Goal: Information Seeking & Learning: Learn about a topic

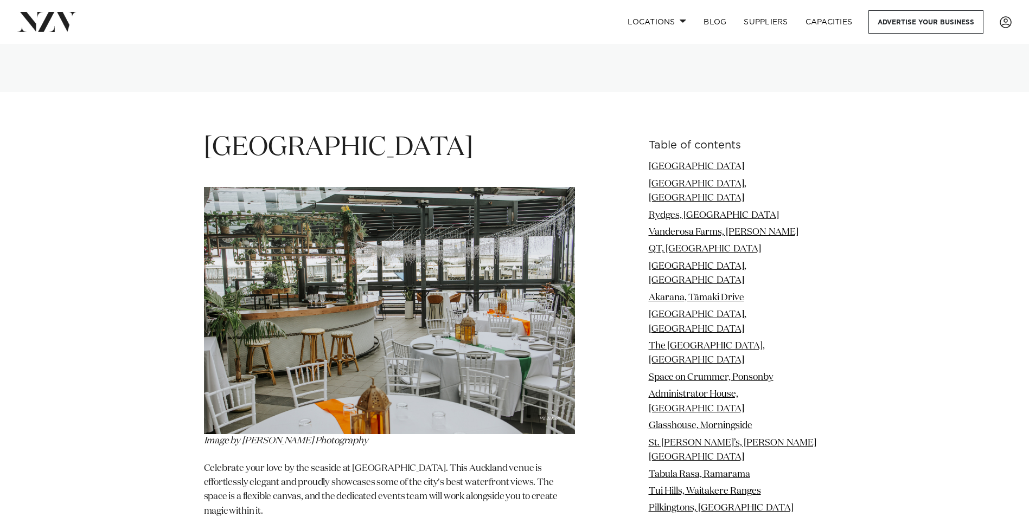
scroll to position [1302, 0]
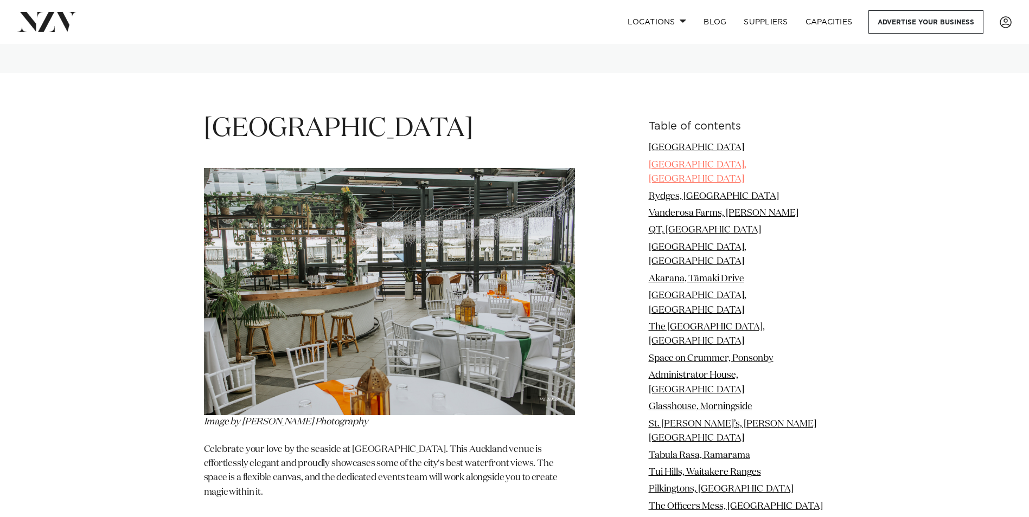
click at [746, 161] on link "[GEOGRAPHIC_DATA], [GEOGRAPHIC_DATA]" at bounding box center [698, 172] width 98 height 23
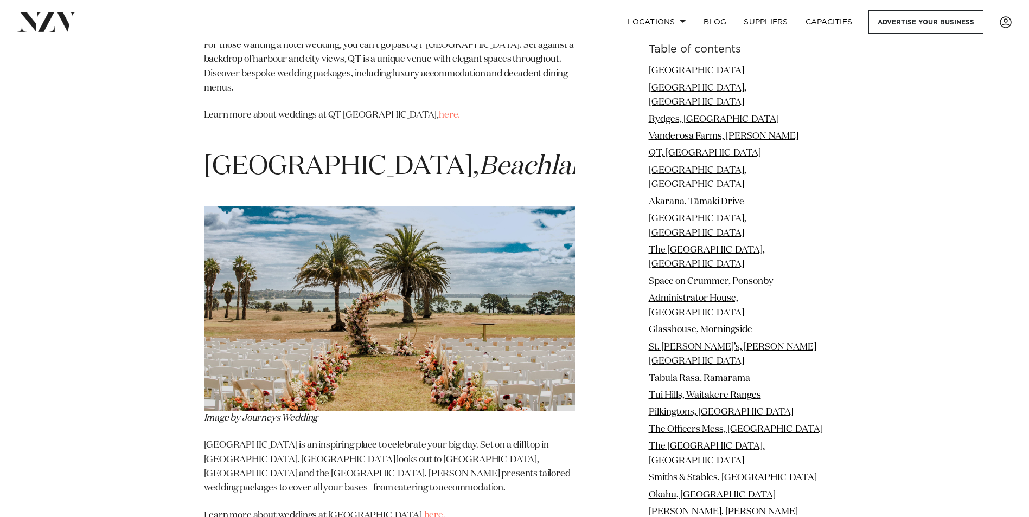
scroll to position [3482, 0]
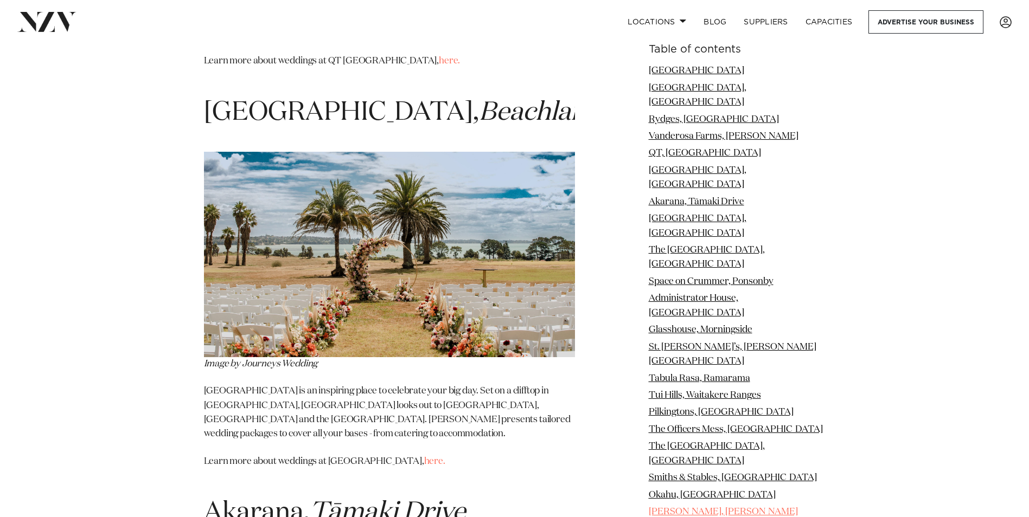
click at [684, 508] on link "[PERSON_NAME], [PERSON_NAME]" at bounding box center [723, 512] width 149 height 9
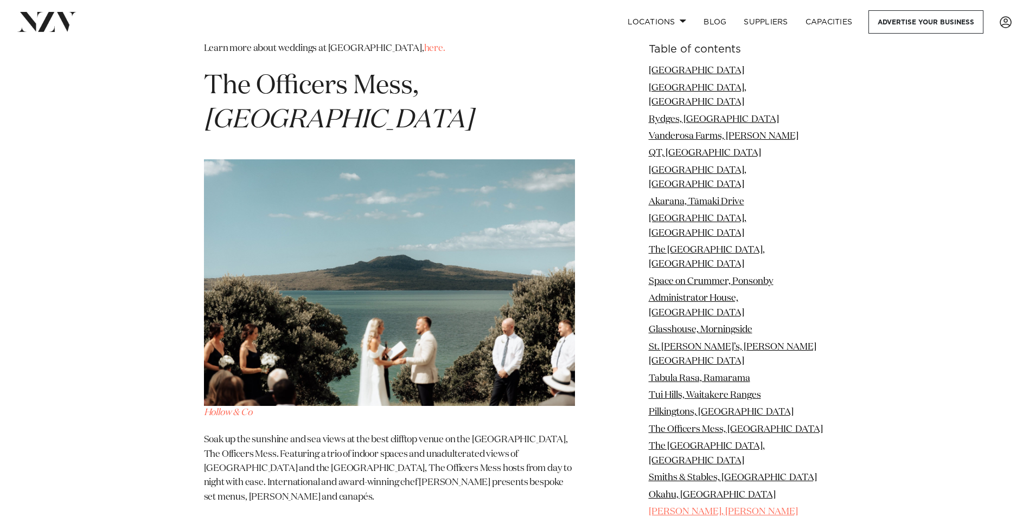
scroll to position [10205, 0]
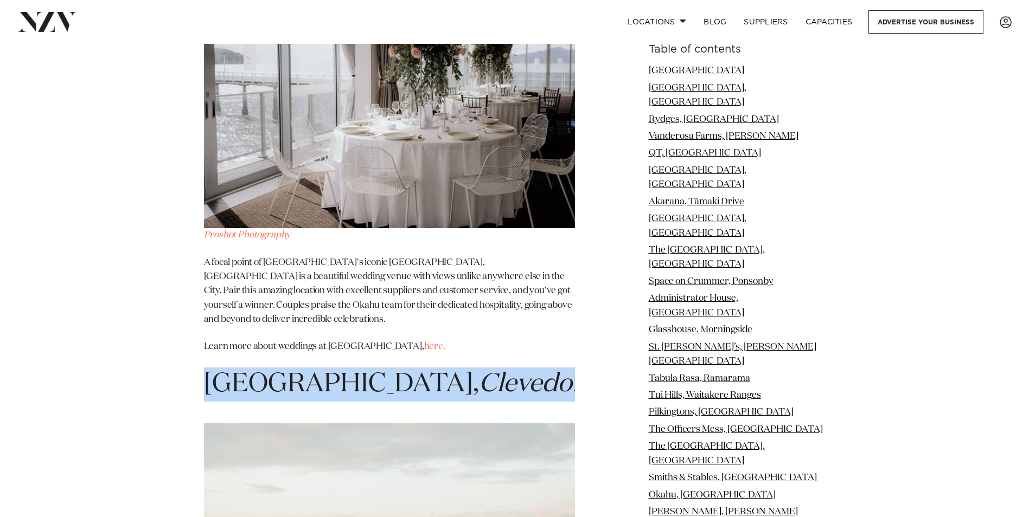
drag, startPoint x: 433, startPoint y: 60, endPoint x: 196, endPoint y: 60, distance: 237.0
click at [196, 60] on div "Table of contents [GEOGRAPHIC_DATA] [GEOGRAPHIC_DATA], [GEOGRAPHIC_DATA], [GEOG…" at bounding box center [515, 67] width 764 height 17717
copy span "[PERSON_NAME], [PERSON_NAME]"
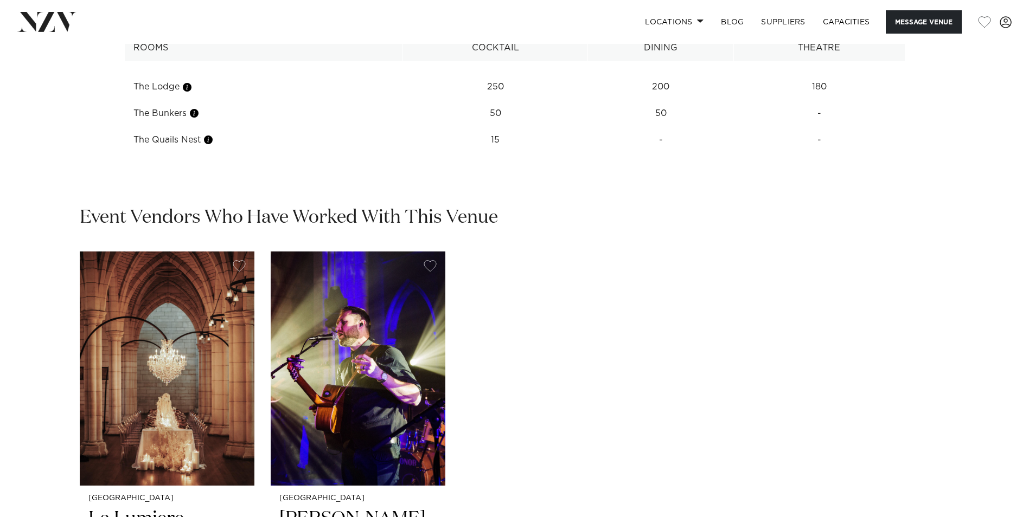
scroll to position [1356, 0]
